Goal: Task Accomplishment & Management: Manage account settings

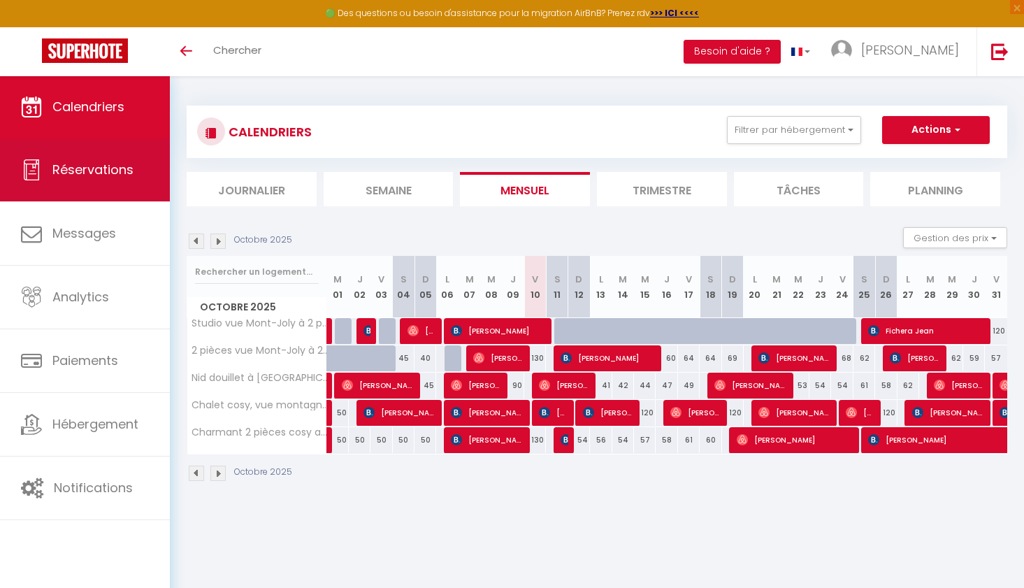
click at [78, 174] on span "Réservations" at bounding box center [92, 169] width 81 height 17
select select "not_cancelled"
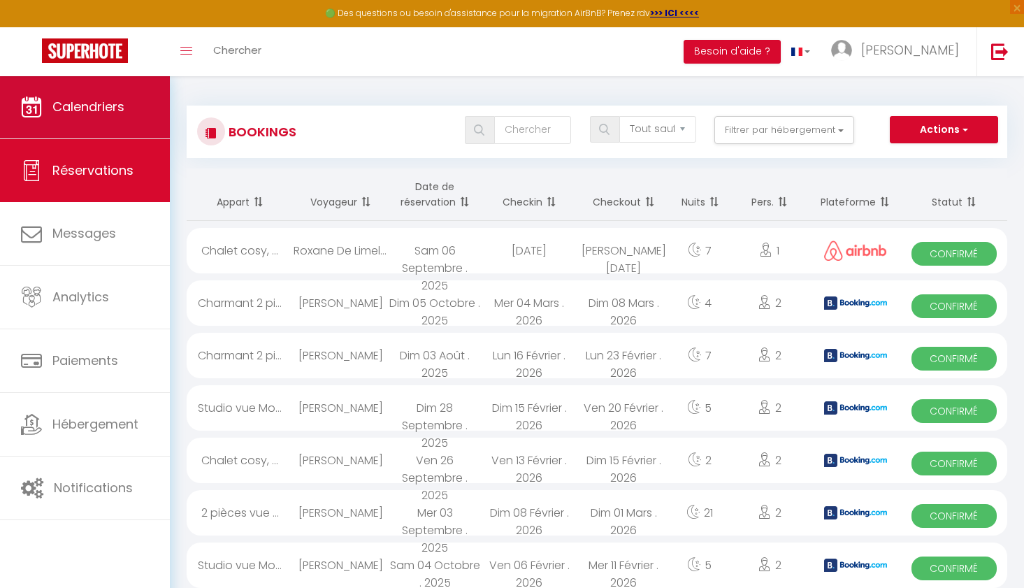
click at [64, 103] on span "Calendriers" at bounding box center [88, 106] width 72 height 17
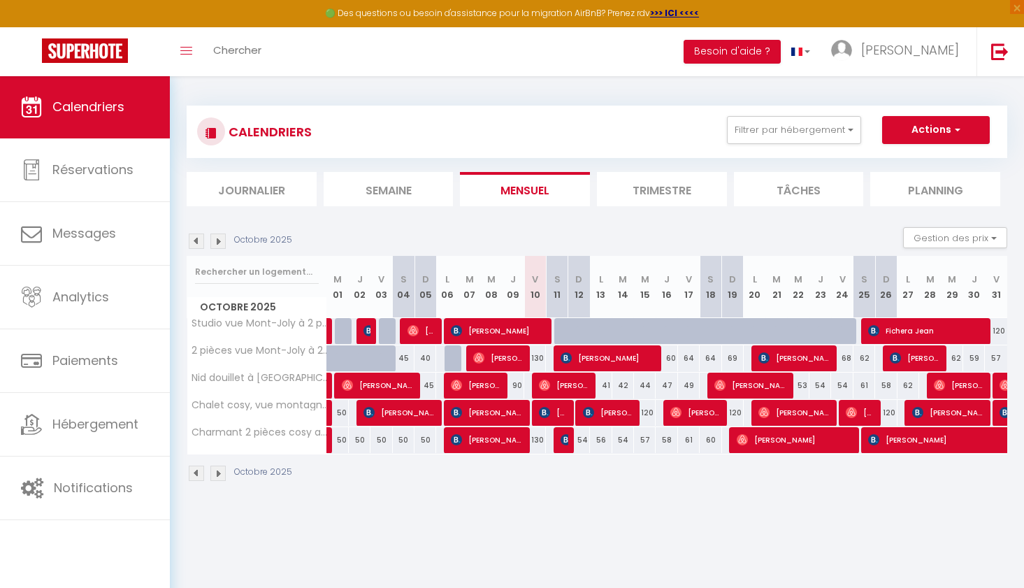
click at [90, 60] on img at bounding box center [85, 50] width 86 height 24
click at [544, 359] on div at bounding box center [543, 358] width 22 height 27
type input "47"
type input "Ven 10 Octobre 2025"
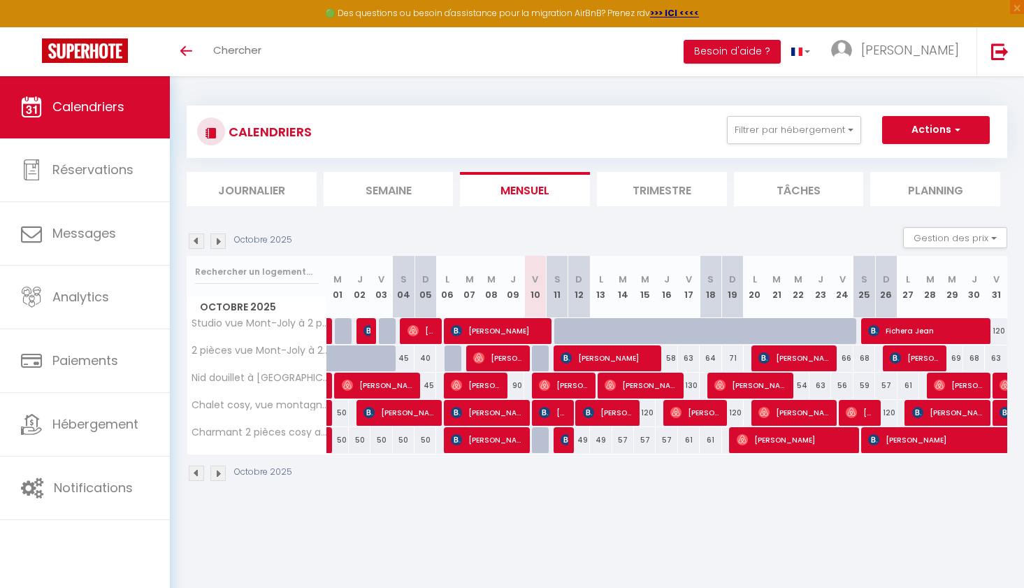
type input "Sam 11 Octobre 2025"
